Goal: Find specific page/section: Find specific page/section

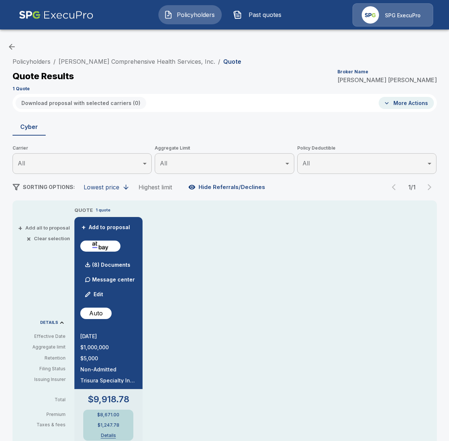
scroll to position [12, 0]
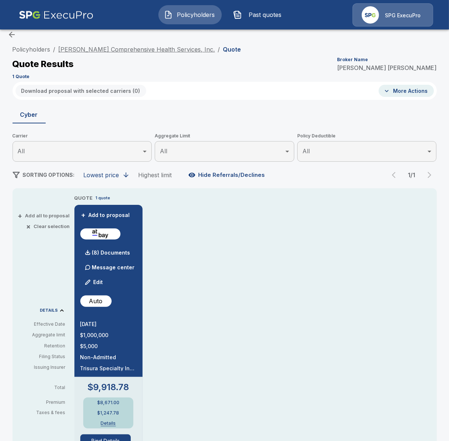
click at [141, 48] on link "Morton Comprehensive Health Services, Inc." at bounding box center [137, 49] width 157 height 7
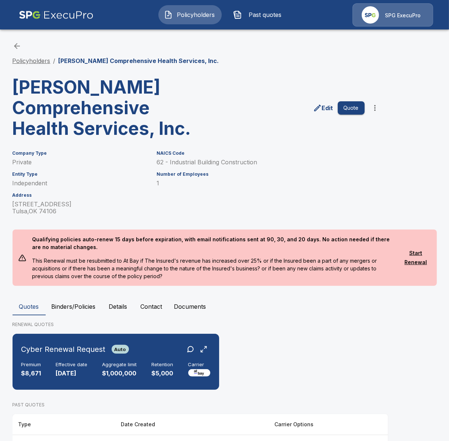
click at [42, 63] on link "Policyholders" at bounding box center [32, 60] width 38 height 7
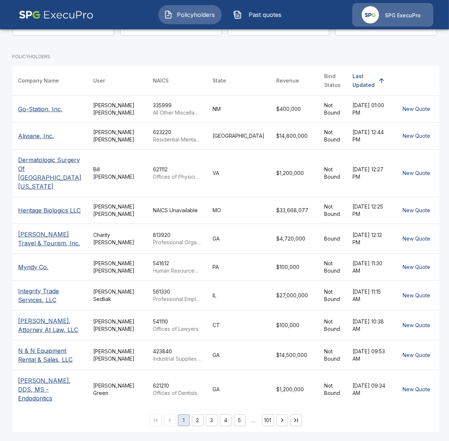
scroll to position [104, 0]
click at [215, 422] on button "3" at bounding box center [212, 420] width 12 height 12
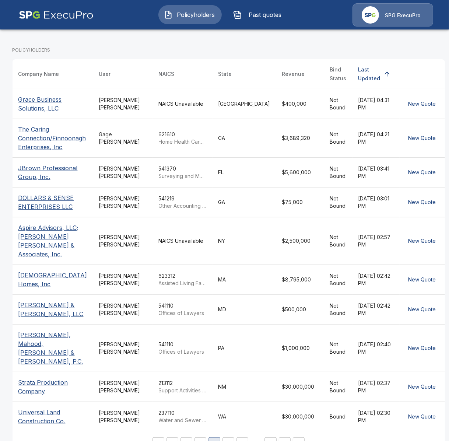
click at [168, 264] on td "NAICS Unavailable" at bounding box center [183, 241] width 60 height 48
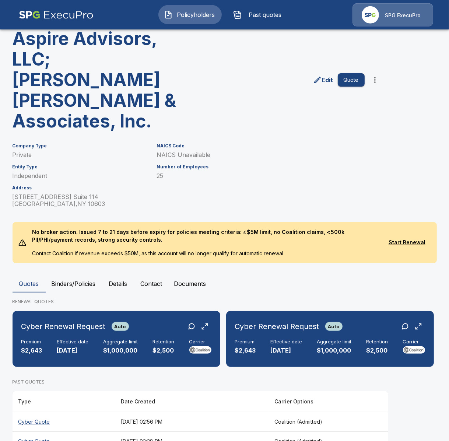
scroll to position [48, 0]
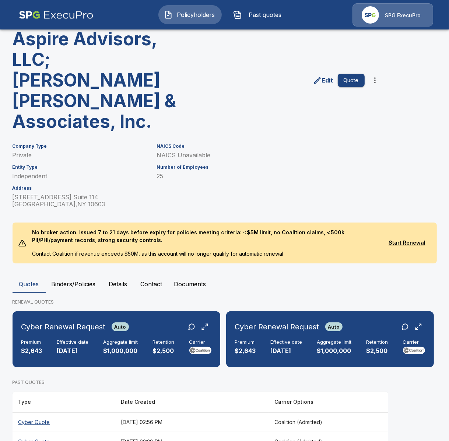
click at [81, 275] on button "Binders/Policies" at bounding box center [74, 284] width 56 height 18
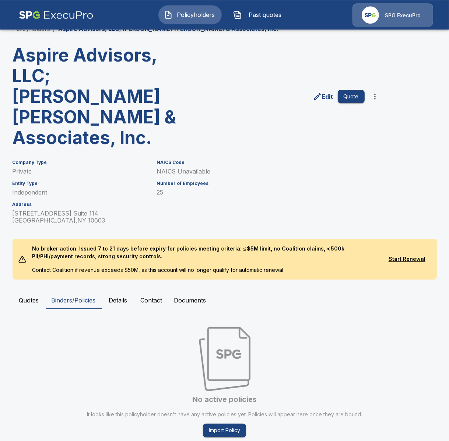
scroll to position [33, 0]
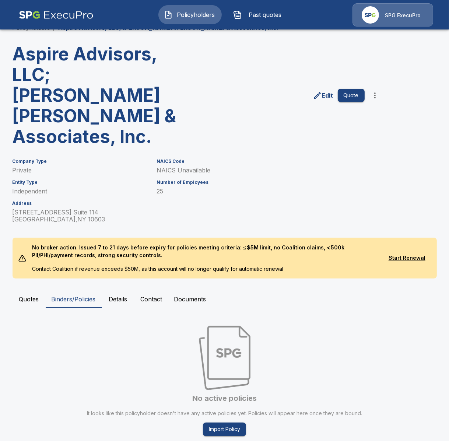
click at [41, 290] on button "Quotes" at bounding box center [29, 299] width 33 height 18
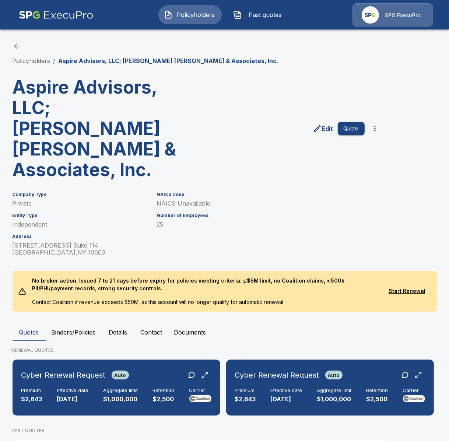
scroll to position [0, 0]
click at [30, 57] on li "Policyholders" at bounding box center [32, 60] width 38 height 9
click at [29, 61] on link "Policyholders" at bounding box center [32, 60] width 38 height 7
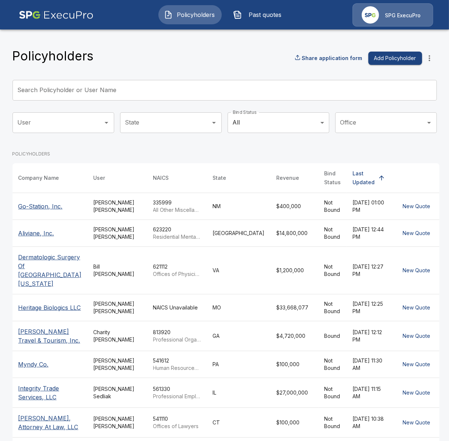
click at [425, 62] on icon "more" at bounding box center [429, 58] width 9 height 9
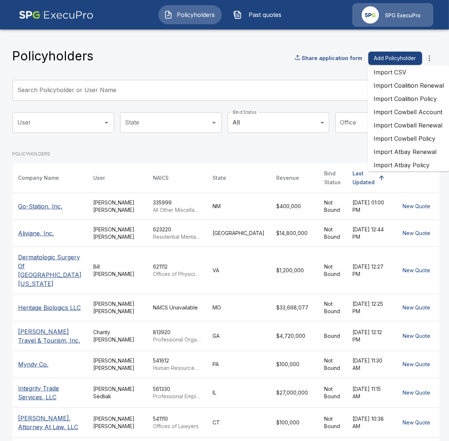
click at [99, 84] on input "Search Policyholder or User Name" at bounding box center [221, 90] width 416 height 21
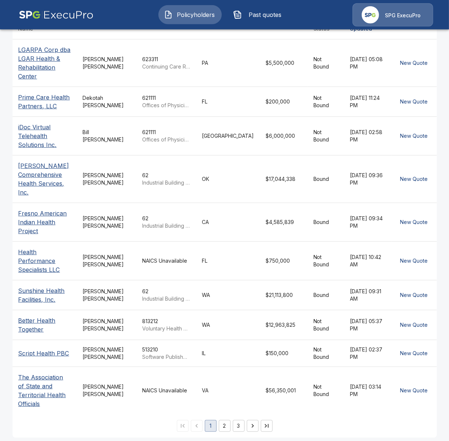
scroll to position [154, 0]
type input "******"
click at [226, 421] on button "2" at bounding box center [225, 426] width 12 height 12
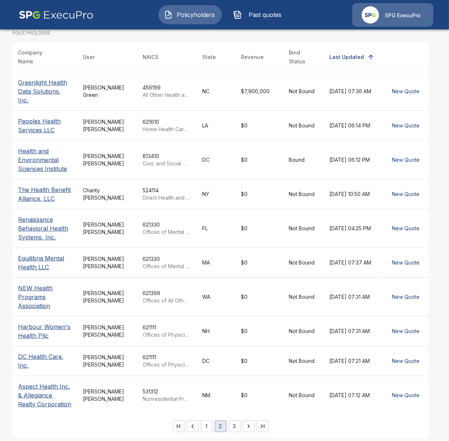
scroll to position [122, 0]
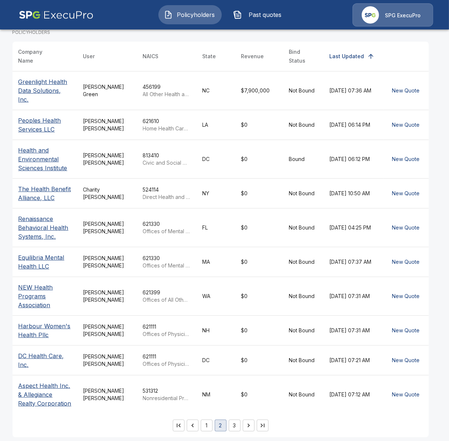
click at [239, 424] on button "3" at bounding box center [235, 426] width 12 height 12
